Goal: Task Accomplishment & Management: Manage account settings

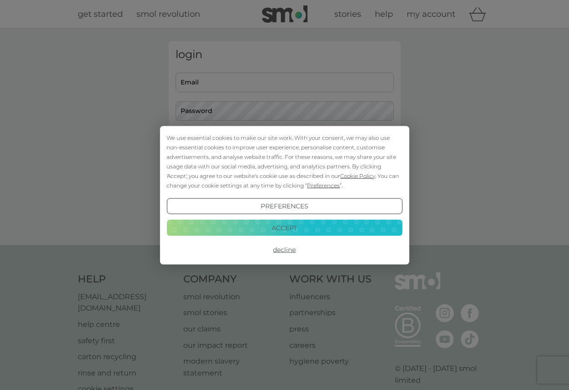
click at [280, 207] on button "Preferences" at bounding box center [283, 206] width 235 height 16
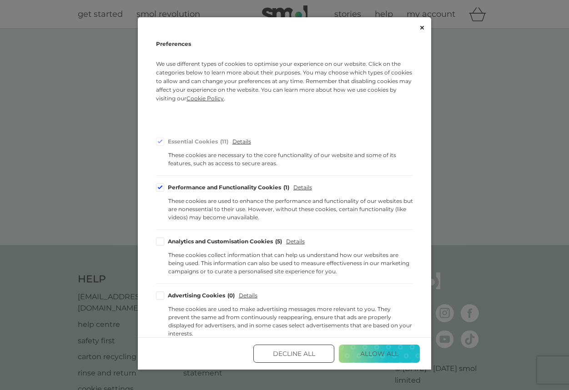
drag, startPoint x: 162, startPoint y: 187, endPoint x: 167, endPoint y: 193, distance: 7.7
click at [162, 188] on div "Cookie Consent Preferences" at bounding box center [160, 188] width 8 height 8
click at [0, 0] on input "Performance and Functionality Cookies 1" at bounding box center [0, 0] width 0 height 0
drag, startPoint x: 379, startPoint y: 354, endPoint x: 365, endPoint y: 352, distance: 13.8
click at [378, 354] on button "Save and Exit" at bounding box center [379, 354] width 81 height 18
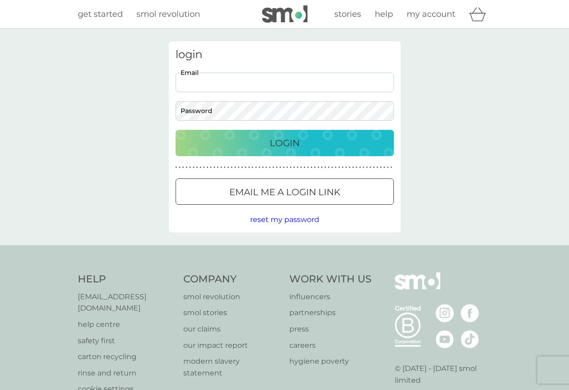
type input "[EMAIL_ADDRESS][DOMAIN_NAME]"
click at [295, 191] on div at bounding box center [295, 191] width 0 height 0
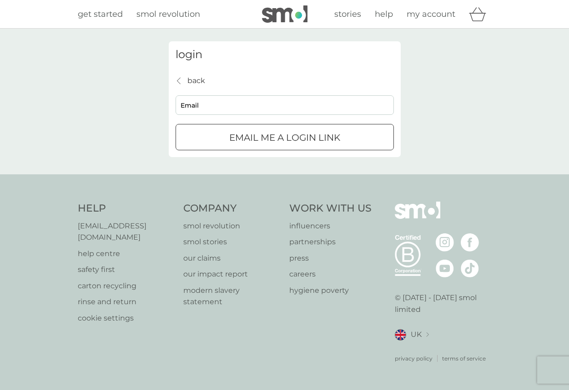
click at [177, 79] on icon "back" at bounding box center [179, 80] width 4 height 7
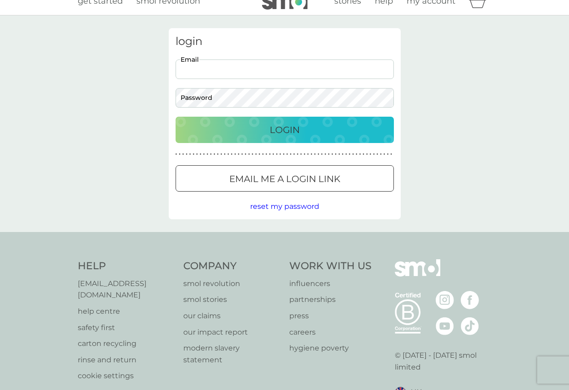
scroll to position [13, 0]
type input "[EMAIL_ADDRESS][DOMAIN_NAME]"
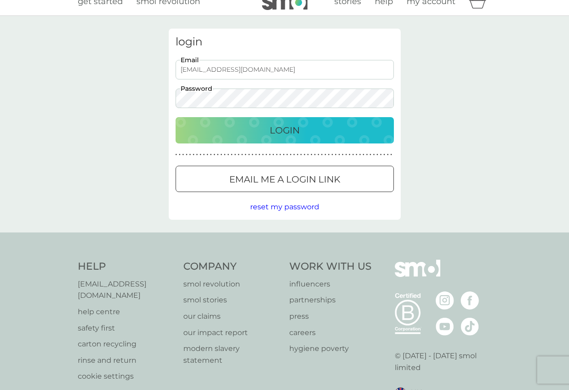
click at [313, 127] on div "Login" at bounding box center [285, 130] width 200 height 15
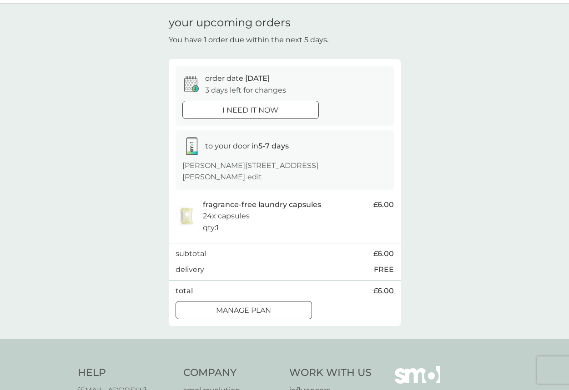
scroll to position [35, 0]
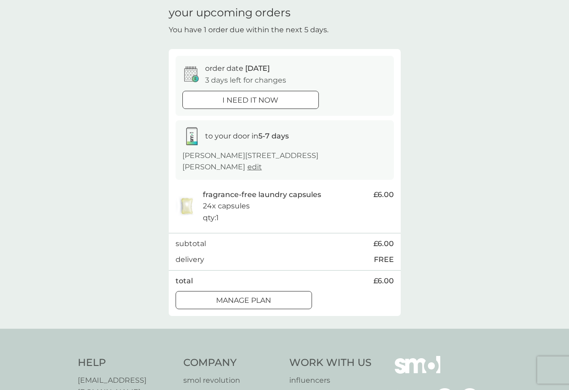
click at [283, 295] on div "Manage plan" at bounding box center [243, 301] width 135 height 12
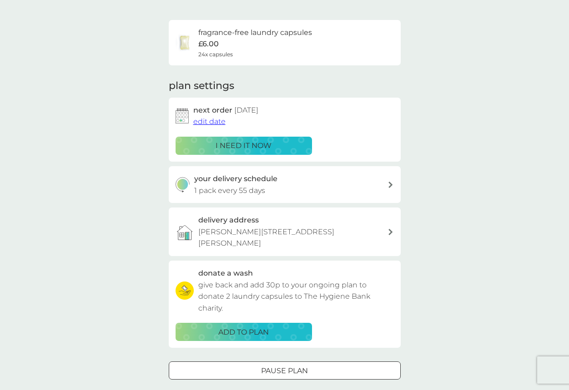
scroll to position [56, 0]
click at [212, 120] on span "edit date" at bounding box center [209, 121] width 32 height 9
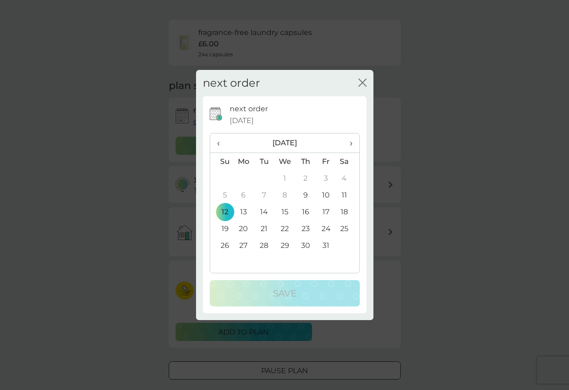
click at [225, 245] on td "26" at bounding box center [221, 245] width 23 height 17
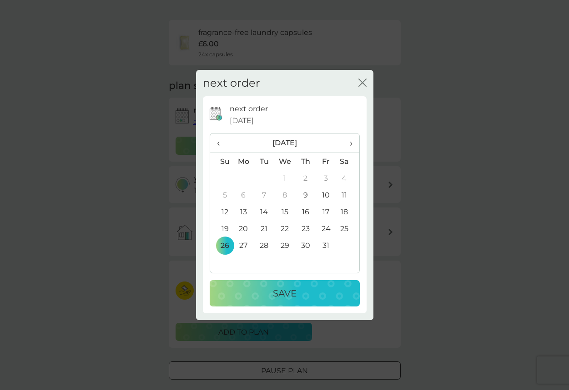
drag, startPoint x: 281, startPoint y: 295, endPoint x: 272, endPoint y: 289, distance: 11.0
click at [272, 289] on div "Save" at bounding box center [285, 293] width 132 height 15
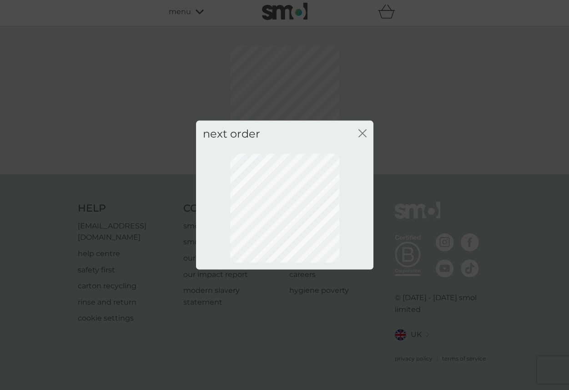
scroll to position [0, 0]
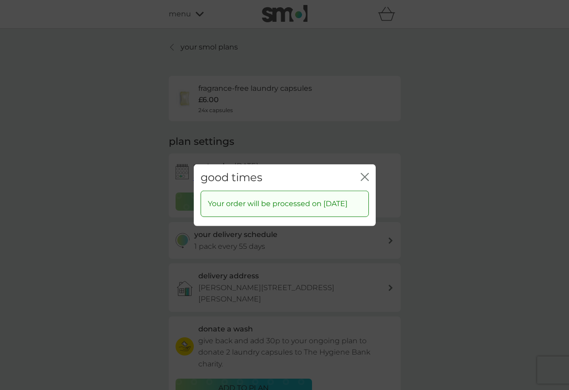
click at [363, 173] on icon "close" at bounding box center [364, 177] width 8 height 8
